Goal: Task Accomplishment & Management: Manage account settings

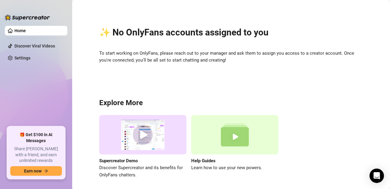
click at [246, 44] on div "✨ No OnlyFans accounts assigned to you To start working on OnlyFans, please rea…" at bounding box center [231, 98] width 306 height 189
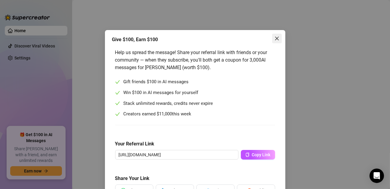
click at [275, 38] on icon "close" at bounding box center [277, 39] width 4 height 4
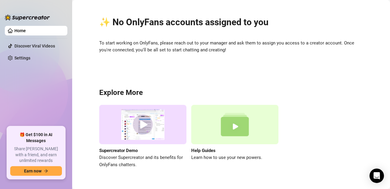
scroll to position [22, 0]
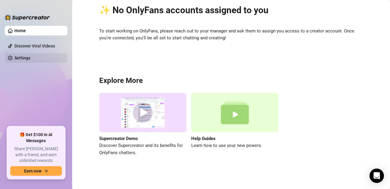
click at [30, 58] on link "Settings" at bounding box center [22, 58] width 16 height 5
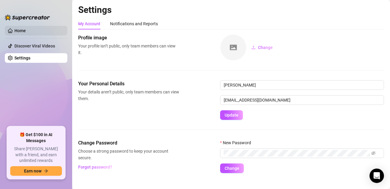
click at [26, 30] on link "Home" at bounding box center [19, 30] width 11 height 5
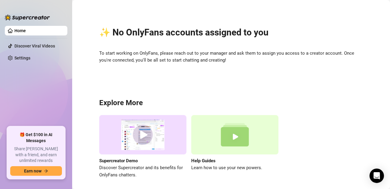
click at [375, 152] on div "✨ No OnlyFans accounts assigned to you To start working on OnlyFans, please rea…" at bounding box center [231, 98] width 306 height 189
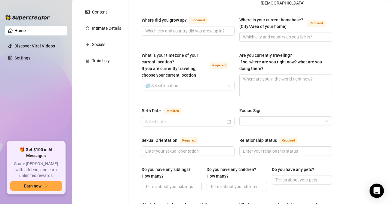
scroll to position [98, 0]
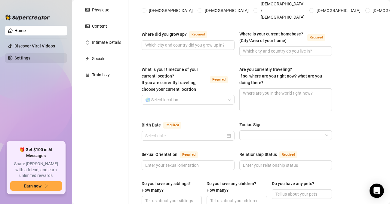
click at [26, 59] on link "Settings" at bounding box center [22, 58] width 16 height 5
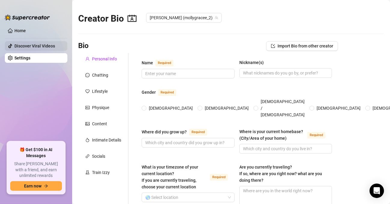
scroll to position [30, 0]
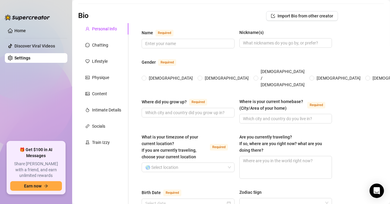
click at [21, 29] on link "Home" at bounding box center [19, 30] width 11 height 5
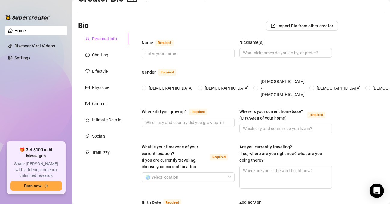
scroll to position [30, 0]
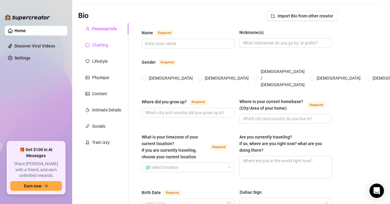
click at [97, 46] on div "Chatting" at bounding box center [100, 45] width 16 height 7
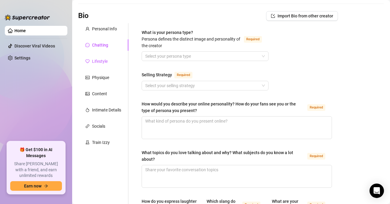
click at [96, 62] on div "Lifestyle" at bounding box center [100, 61] width 16 height 7
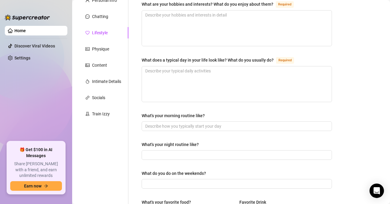
scroll to position [60, 0]
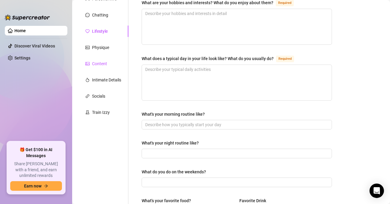
click at [103, 64] on div "Content" at bounding box center [99, 63] width 15 height 7
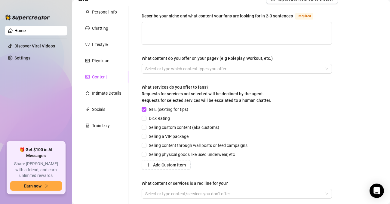
scroll to position [4, 0]
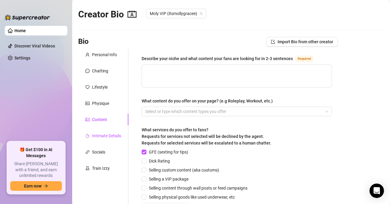
click at [104, 135] on div "Intimate Details" at bounding box center [106, 136] width 29 height 7
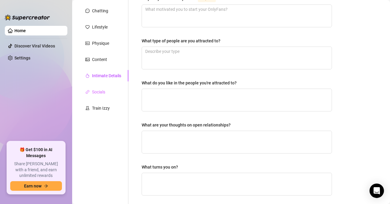
click at [108, 92] on div "Socials" at bounding box center [103, 91] width 50 height 11
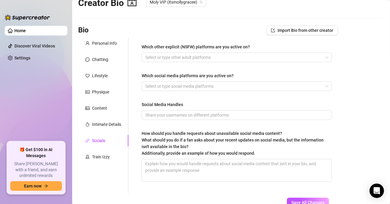
scroll to position [0, 0]
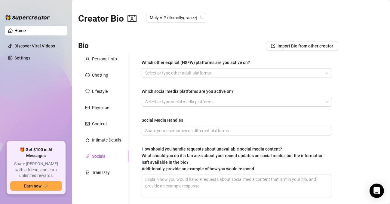
click at [134, 19] on icon "contacts" at bounding box center [131, 18] width 9 height 9
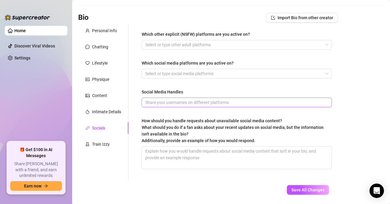
scroll to position [47, 0]
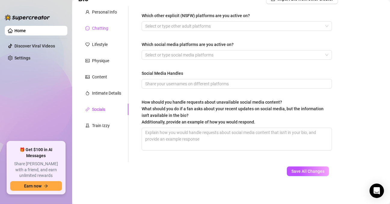
click at [101, 25] on div "Chatting" at bounding box center [100, 28] width 16 height 7
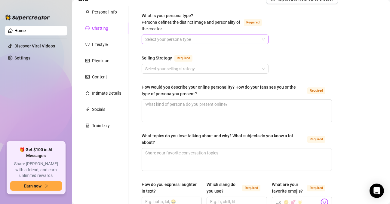
click at [168, 36] on input "What is your persona type? [PERSON_NAME] defines the distinct image and persona…" at bounding box center [202, 39] width 114 height 9
click at [156, 69] on input "Selling Strategy Required" at bounding box center [202, 68] width 114 height 9
click at [128, 108] on div "Socials" at bounding box center [103, 109] width 50 height 11
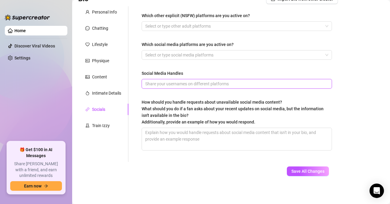
click at [153, 82] on input "Social Media Handles" at bounding box center [236, 84] width 182 height 7
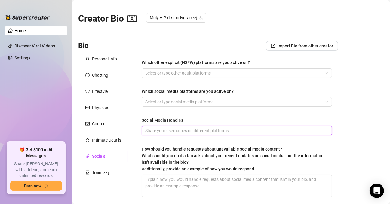
scroll to position [0, 0]
